Goal: Answer question/provide support

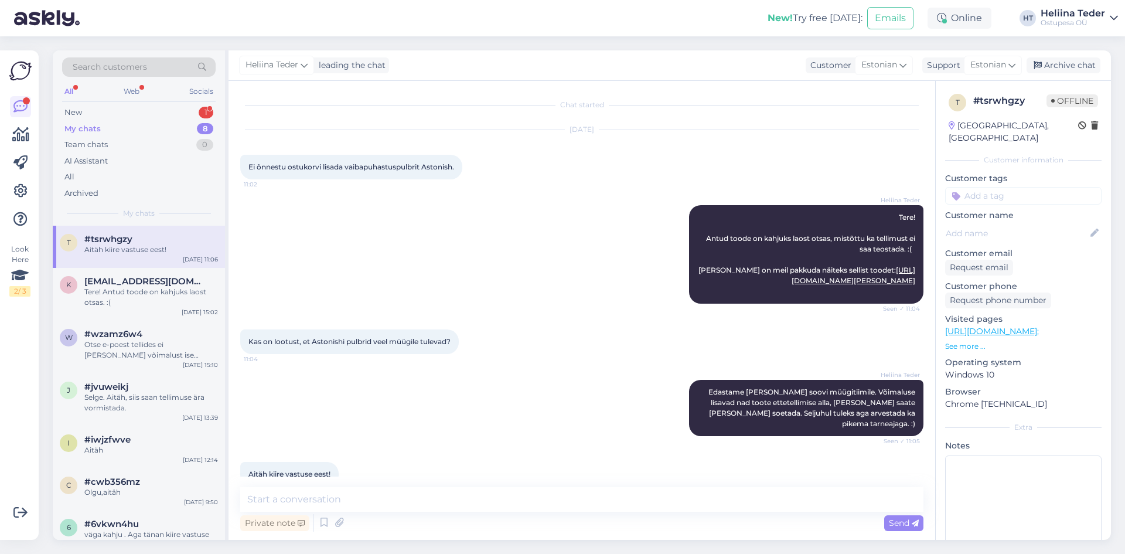
click at [118, 115] on div "New 1" at bounding box center [139, 112] width 154 height 16
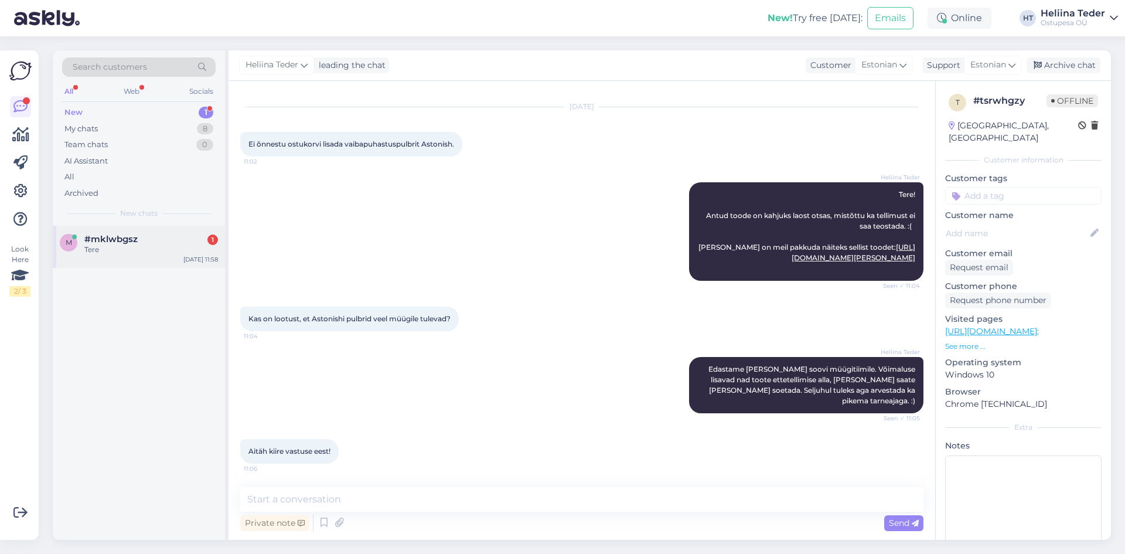
click at [126, 248] on div "Tere" at bounding box center [151, 249] width 134 height 11
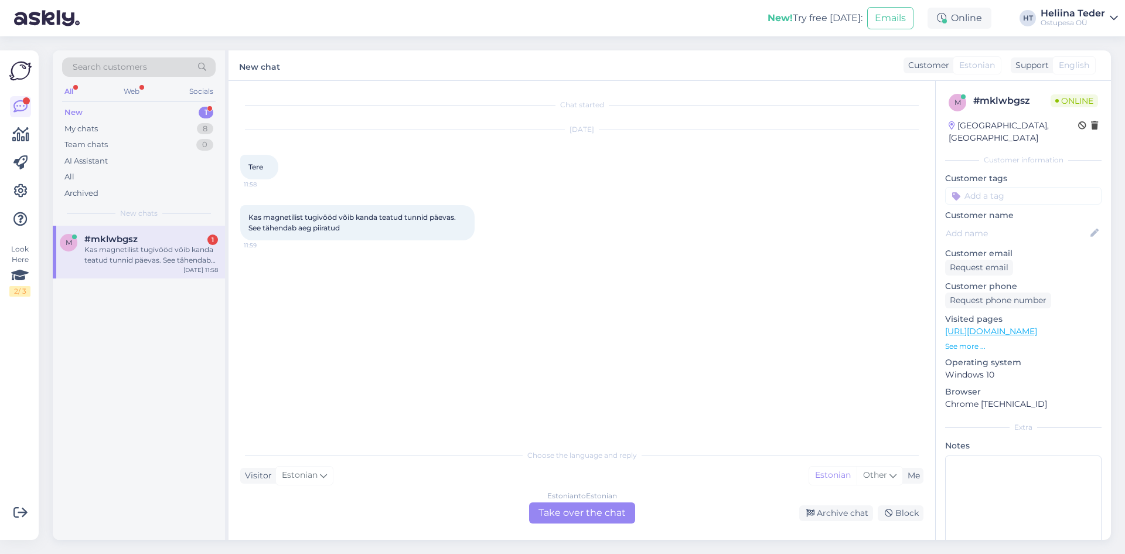
click at [1038, 326] on link "[URL][DOMAIN_NAME]" at bounding box center [991, 331] width 92 height 11
drag, startPoint x: 346, startPoint y: 230, endPoint x: 251, endPoint y: 219, distance: 95.7
click at [251, 219] on div "Kas magnetilist tugivööd võib kanda teatud tunnid päevas. See tähendab aeg piir…" at bounding box center [357, 222] width 234 height 35
click at [250, 219] on span "Kas magnetilist tugivööd võib kanda teatud tunnid päevas. See tähendab aeg piir…" at bounding box center [353, 222] width 209 height 19
drag, startPoint x: 247, startPoint y: 219, endPoint x: 346, endPoint y: 231, distance: 99.8
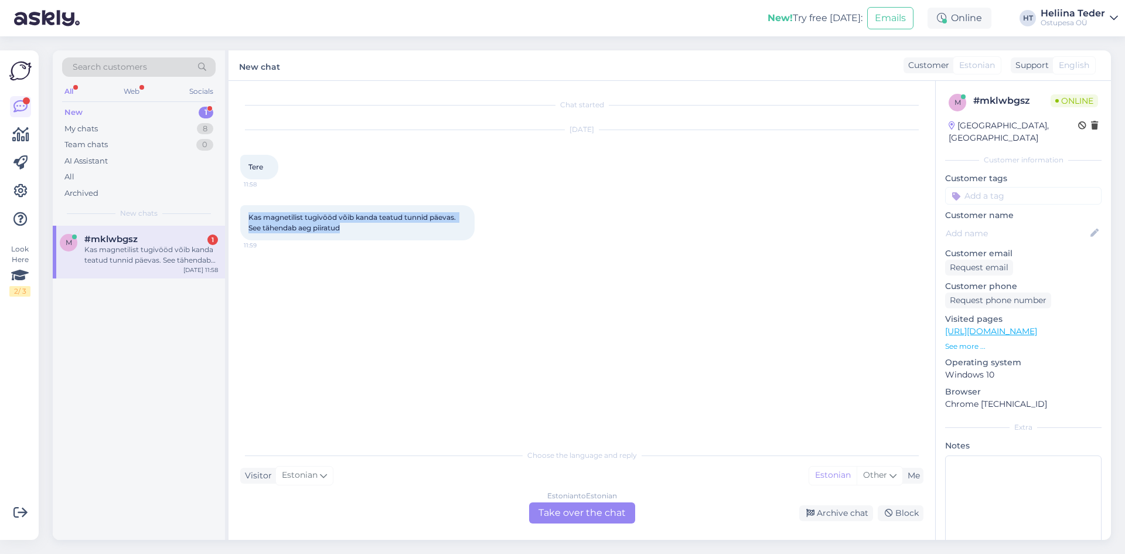
click at [346, 231] on div "Kas magnetilist tugivööd võib kanda teatud tunnid päevas. See tähendab aeg piir…" at bounding box center [357, 222] width 234 height 35
copy span "Kas magnetilist tugivööd võib kanda teatud tunnid päevas. See tähendab aeg piir…"
click at [625, 525] on div "Chat started [DATE] Tere 11:58 Kas magnetilist tugivööd võib kanda teatud tunni…" at bounding box center [582, 310] width 707 height 459
click at [570, 522] on div "Estonian to Estonian Take over the chat" at bounding box center [582, 512] width 106 height 21
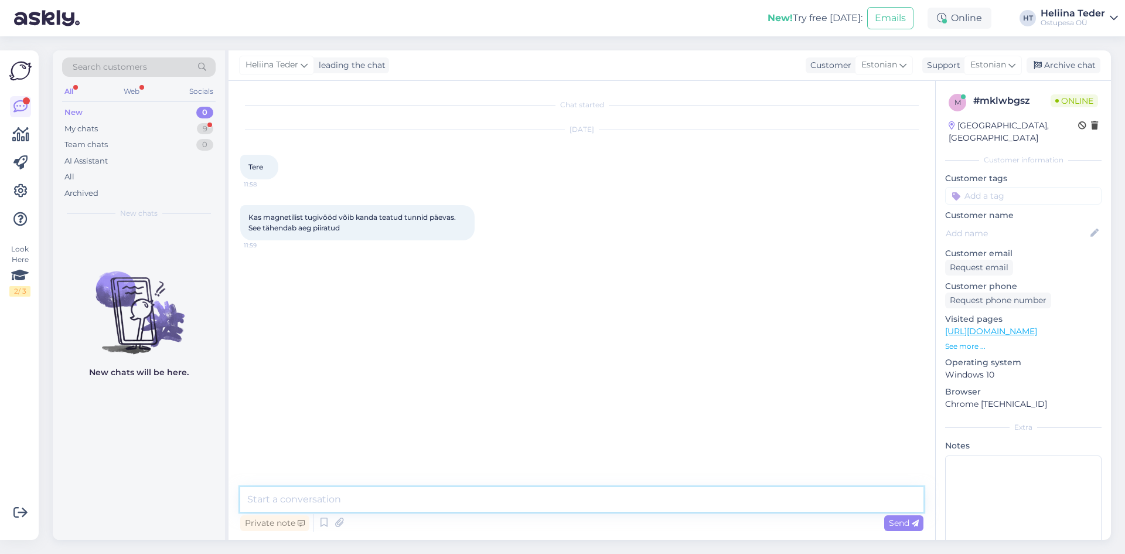
click at [360, 496] on textarea at bounding box center [581, 499] width 683 height 25
paste textarea "magnetilist tugivööd on mõeldud kandma piiratud aja jooksul, mitte kogu päeva. …"
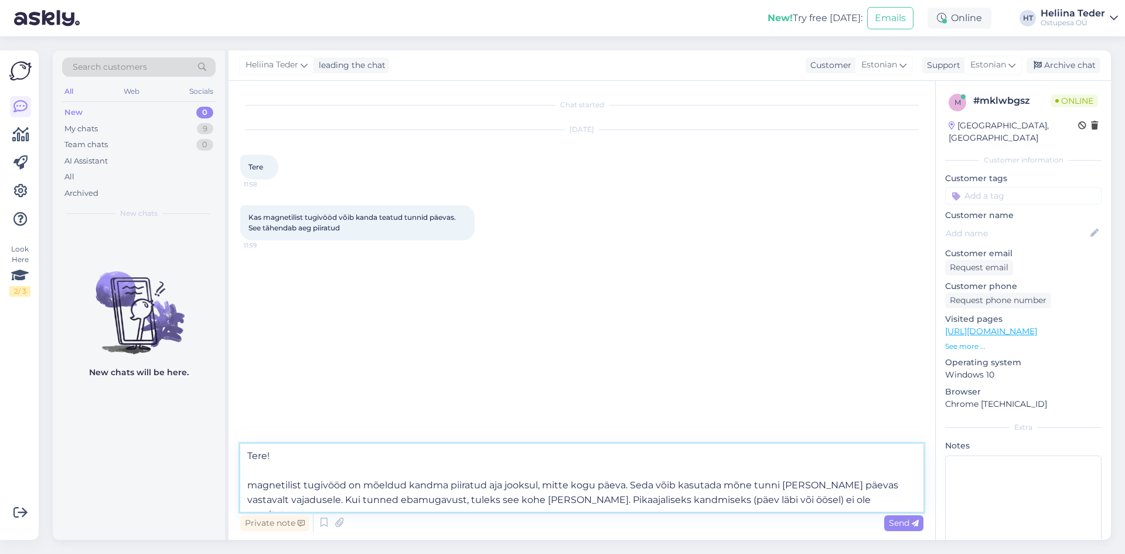
click at [256, 487] on textarea "Tere! magnetilist tugivööd on mõeldud kandma piiratud aja jooksul, mitte kogu p…" at bounding box center [581, 478] width 683 height 68
click at [853, 504] on textarea "Tere! Magnetilist tugivööd on mõeldud kandma piiratud aja jooksul, mitte kogu p…" at bounding box center [581, 478] width 683 height 68
type textarea "Tere! Magnetilist tugivööd on mõeldud kandma piiratud aja jooksul, mitte kogu p…"
click at [919, 529] on div "Send" at bounding box center [904, 523] width 39 height 16
